Goal: Information Seeking & Learning: Learn about a topic

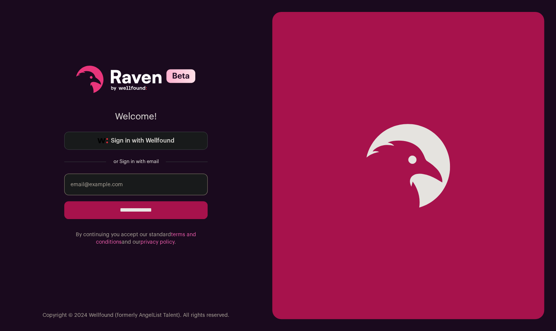
click at [132, 183] on input "email" at bounding box center [135, 185] width 143 height 22
click at [154, 142] on span "Sign in with Wellfound" at bounding box center [143, 140] width 64 height 9
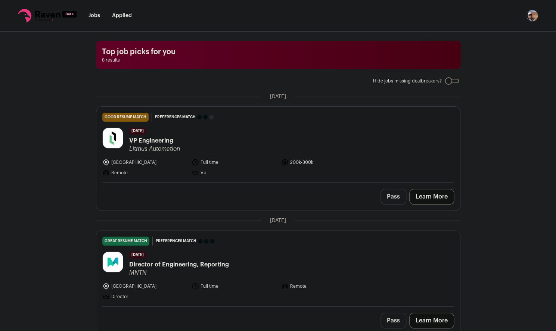
click at [154, 140] on span "VP Engineering" at bounding box center [154, 140] width 51 height 9
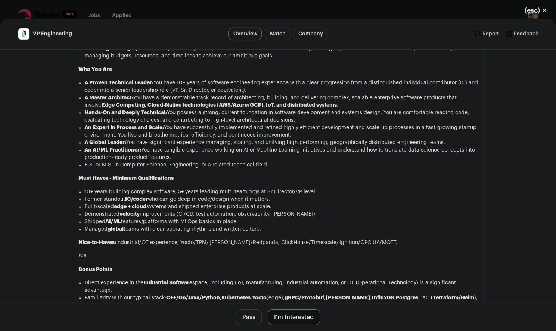
scroll to position [906, 0]
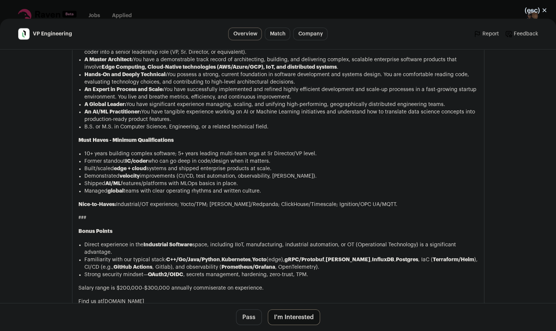
click at [345, 173] on li "Built/scaled edge + cloud systems and shipped enterprise products at scale." at bounding box center [281, 168] width 394 height 7
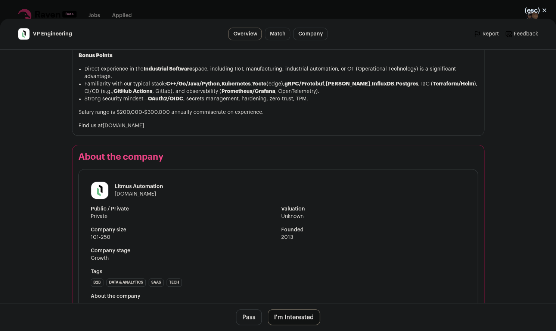
scroll to position [1160, 0]
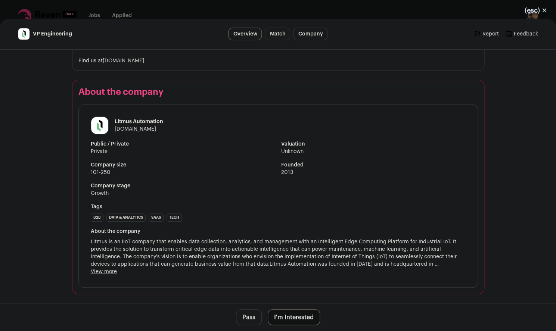
click at [535, 11] on button "(esc) ✕" at bounding box center [536, 10] width 40 height 16
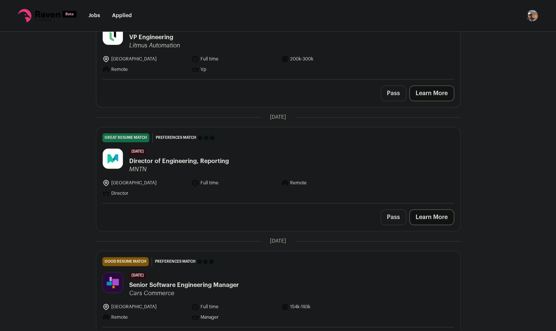
scroll to position [104, 0]
click at [216, 160] on span "Director of Engineering, Reporting" at bounding box center [179, 161] width 100 height 9
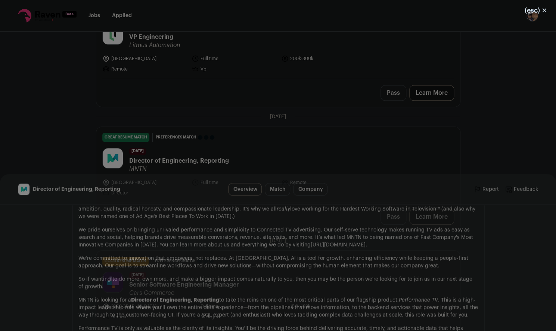
scroll to position [445, 0]
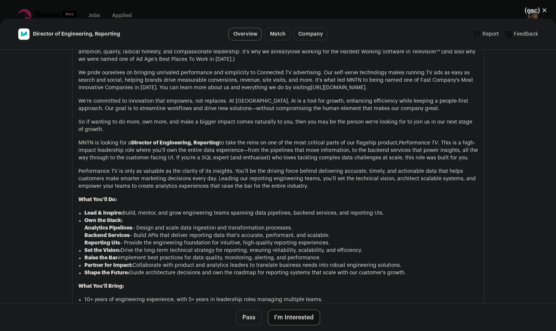
click at [31, 117] on main "Director of Engineering, Reporting Overview Match Company Report Feedback Repor…" at bounding box center [278, 175] width 556 height 313
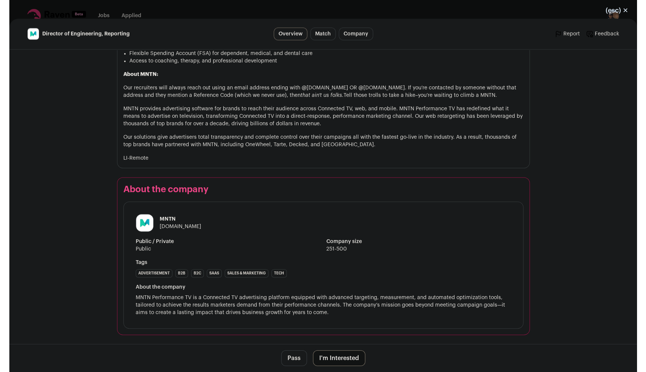
scroll to position [844, 0]
